Goal: Navigation & Orientation: Find specific page/section

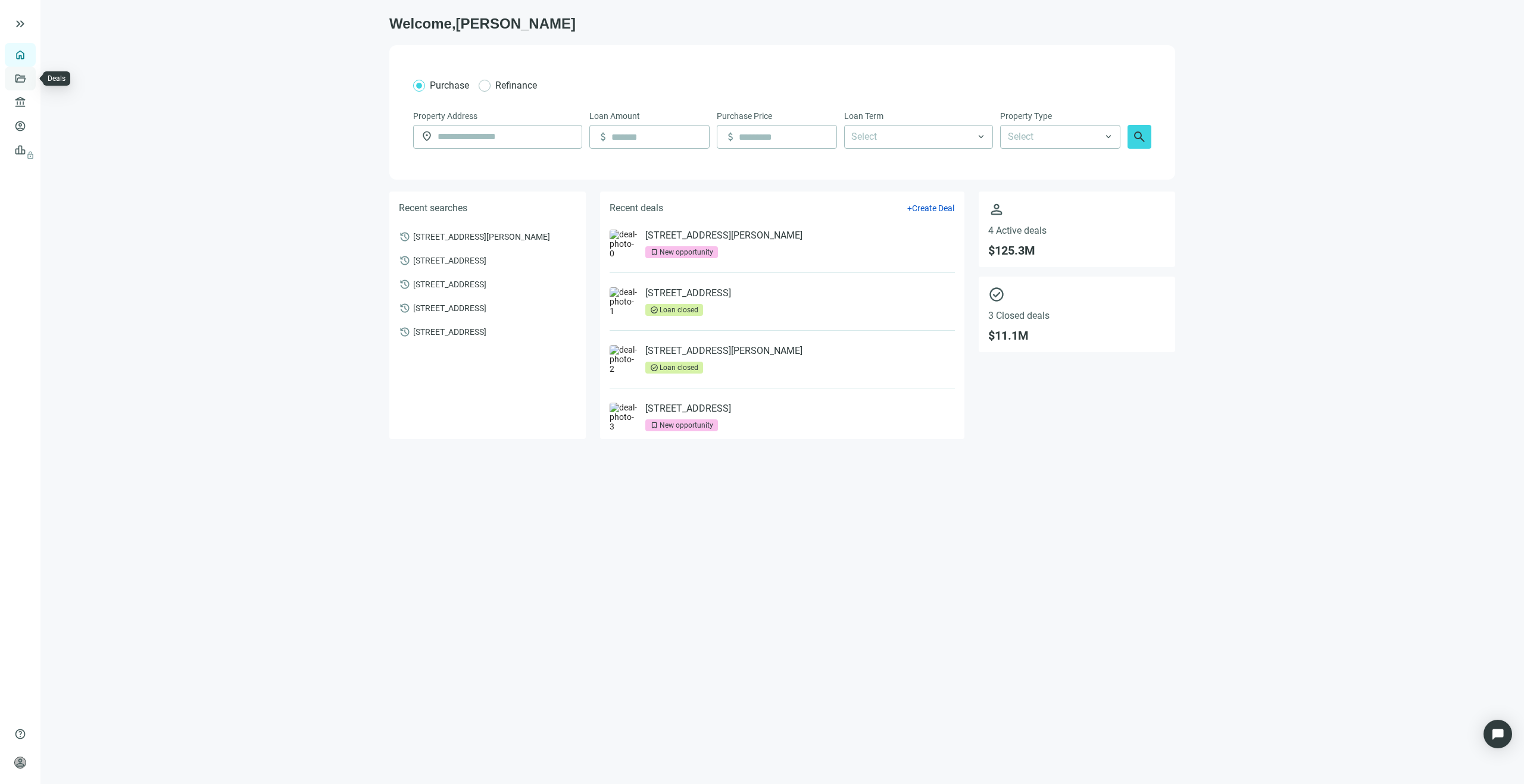
click at [30, 82] on link "Deals" at bounding box center [40, 78] width 21 height 10
